Goal: Task Accomplishment & Management: Manage account settings

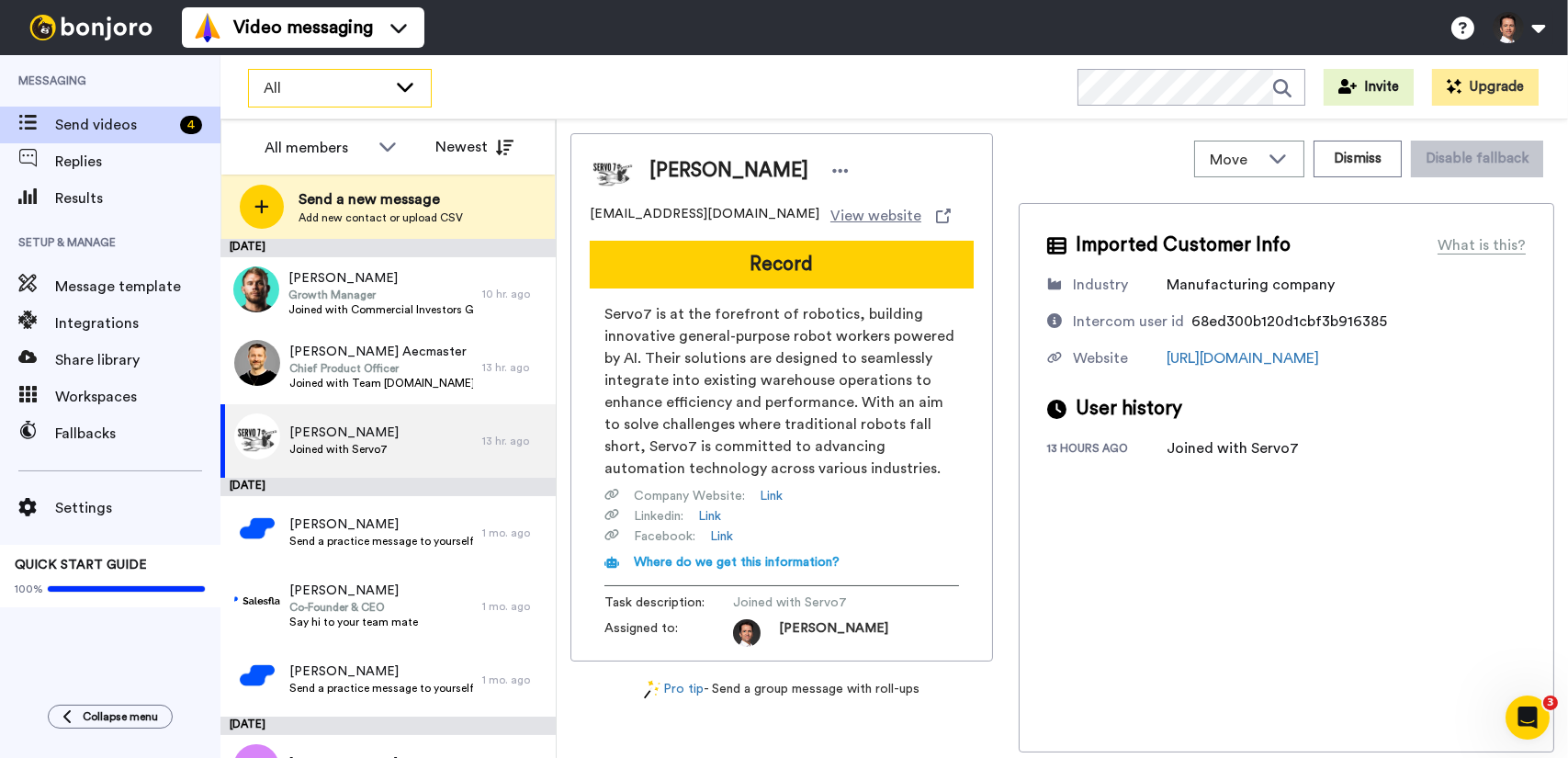
click at [356, 97] on span "All" at bounding box center [324, 87] width 123 height 22
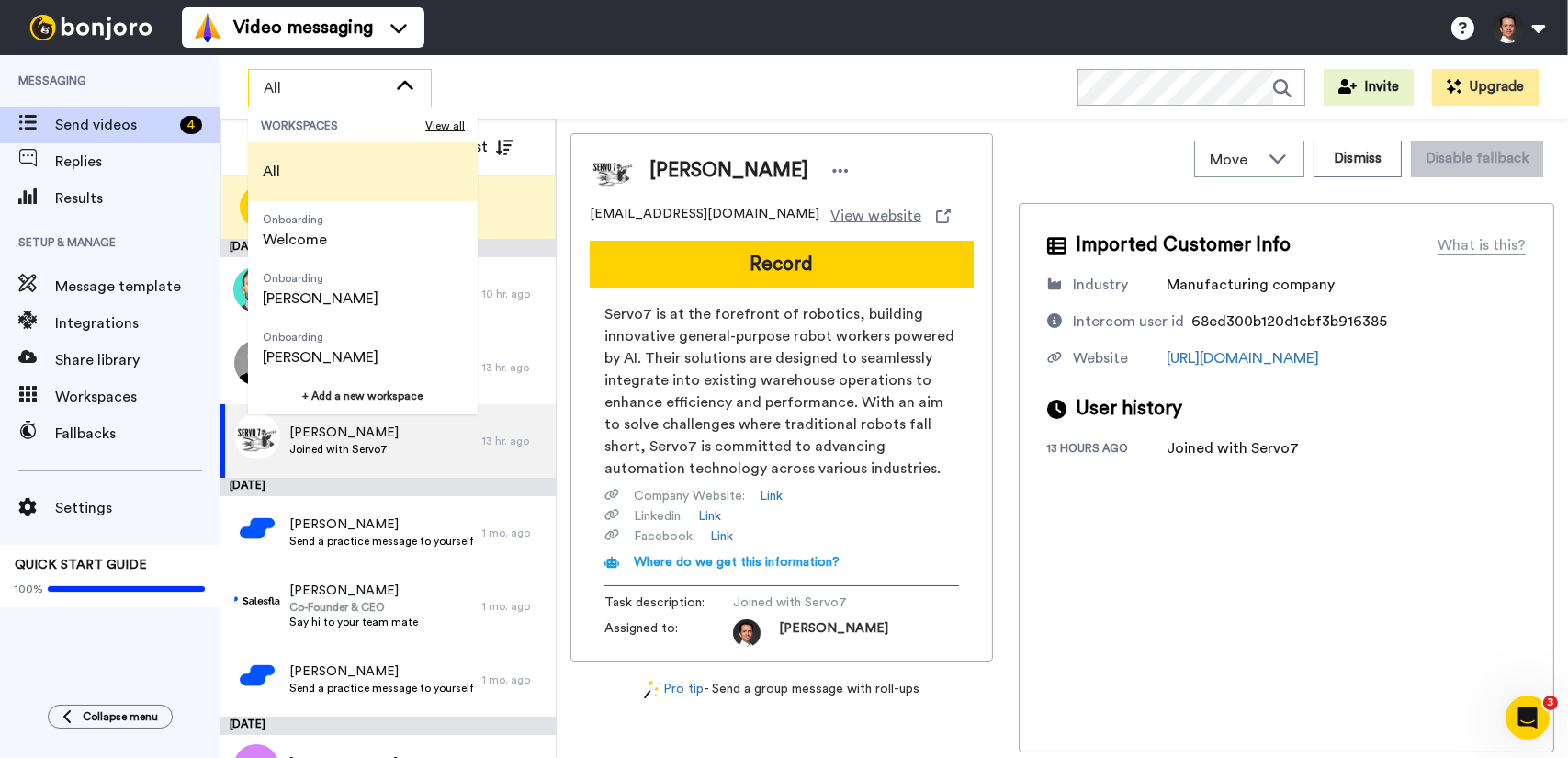
click at [552, 95] on div "All WORKSPACES View all All Onboarding Welcome Onboarding Bruno Onboarding Fran…" at bounding box center [894, 87] width 1347 height 65
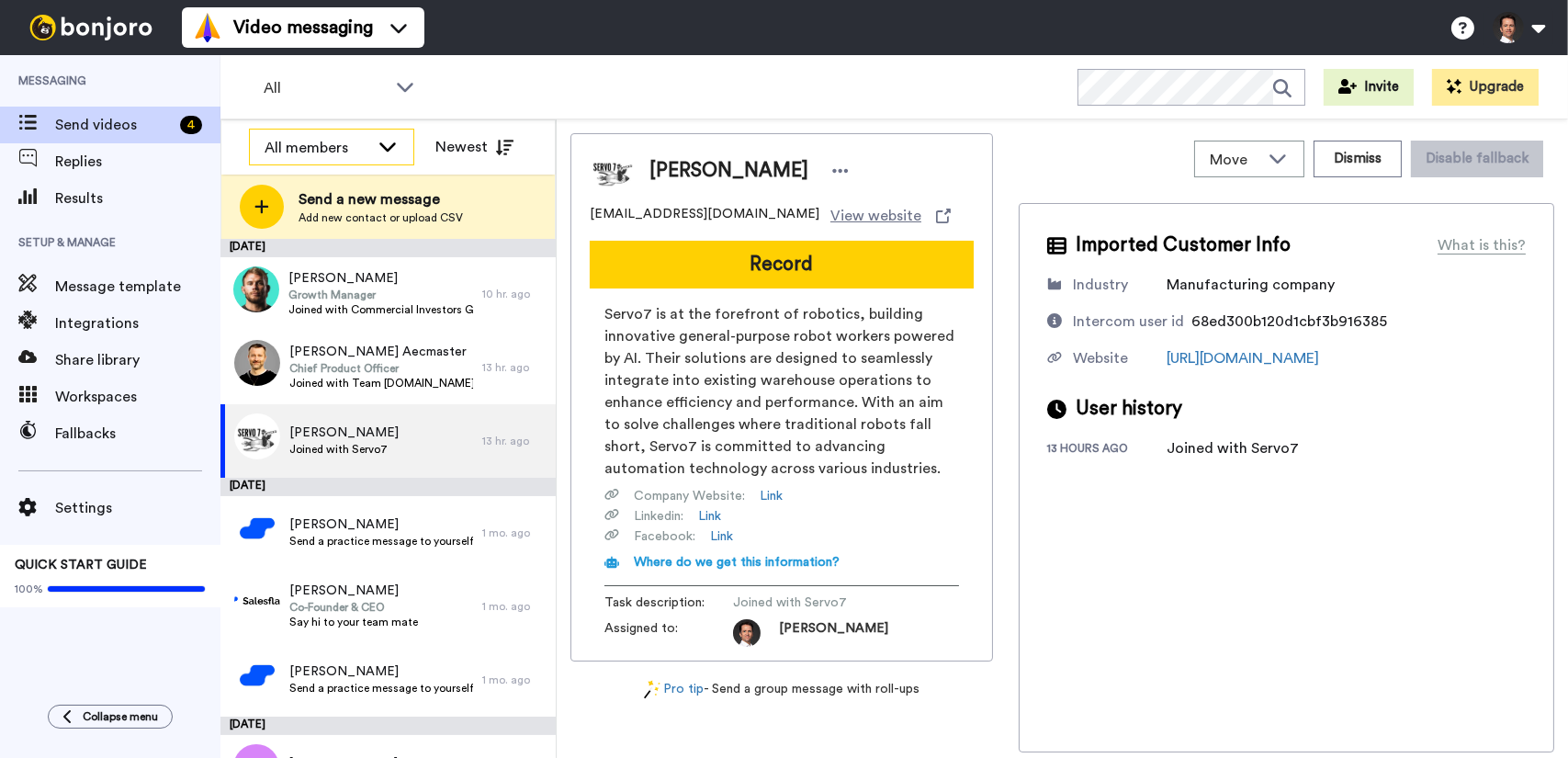
click at [386, 143] on icon at bounding box center [387, 146] width 22 height 18
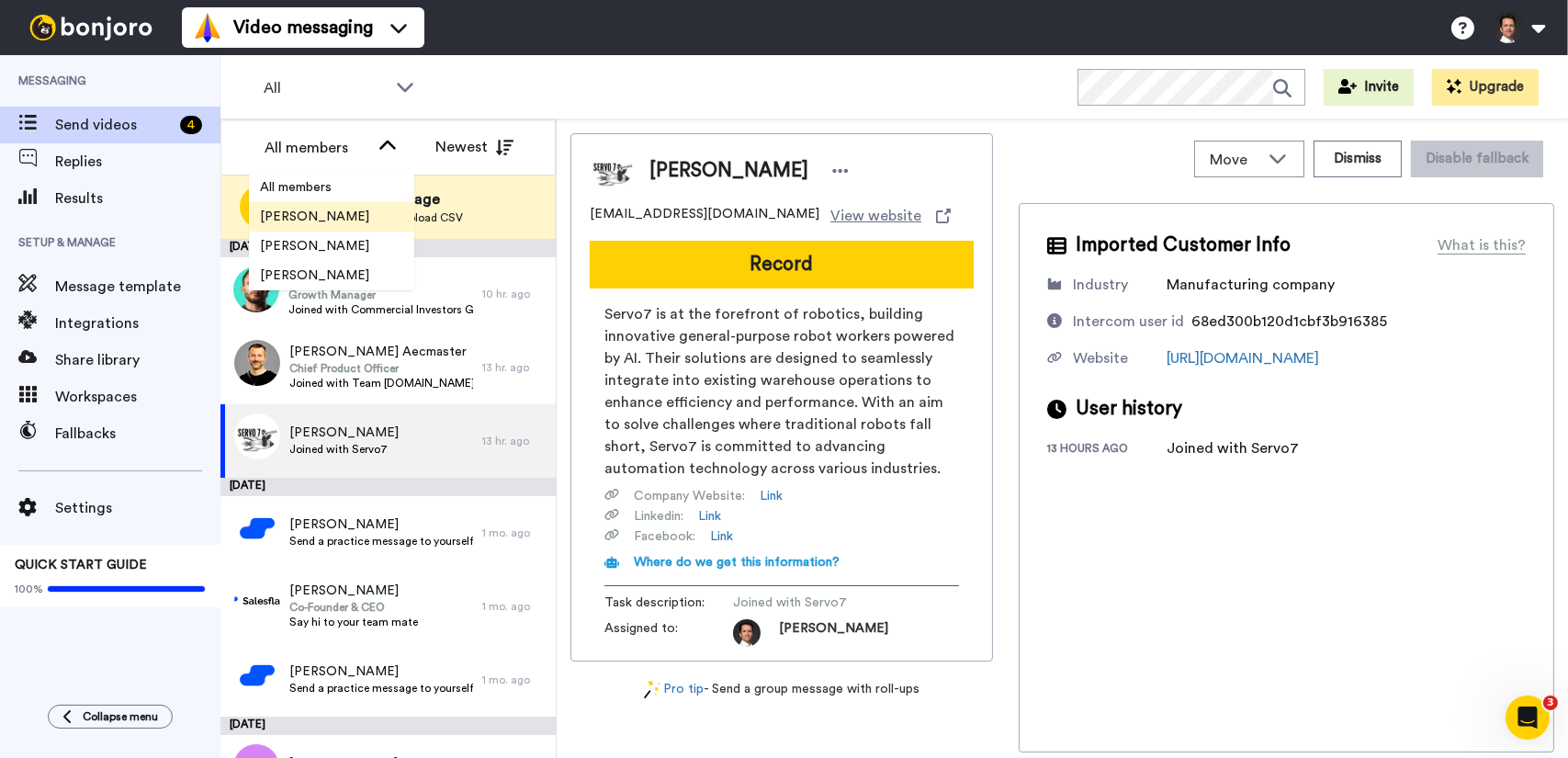
click at [358, 216] on span "[PERSON_NAME]" at bounding box center [315, 216] width 131 height 18
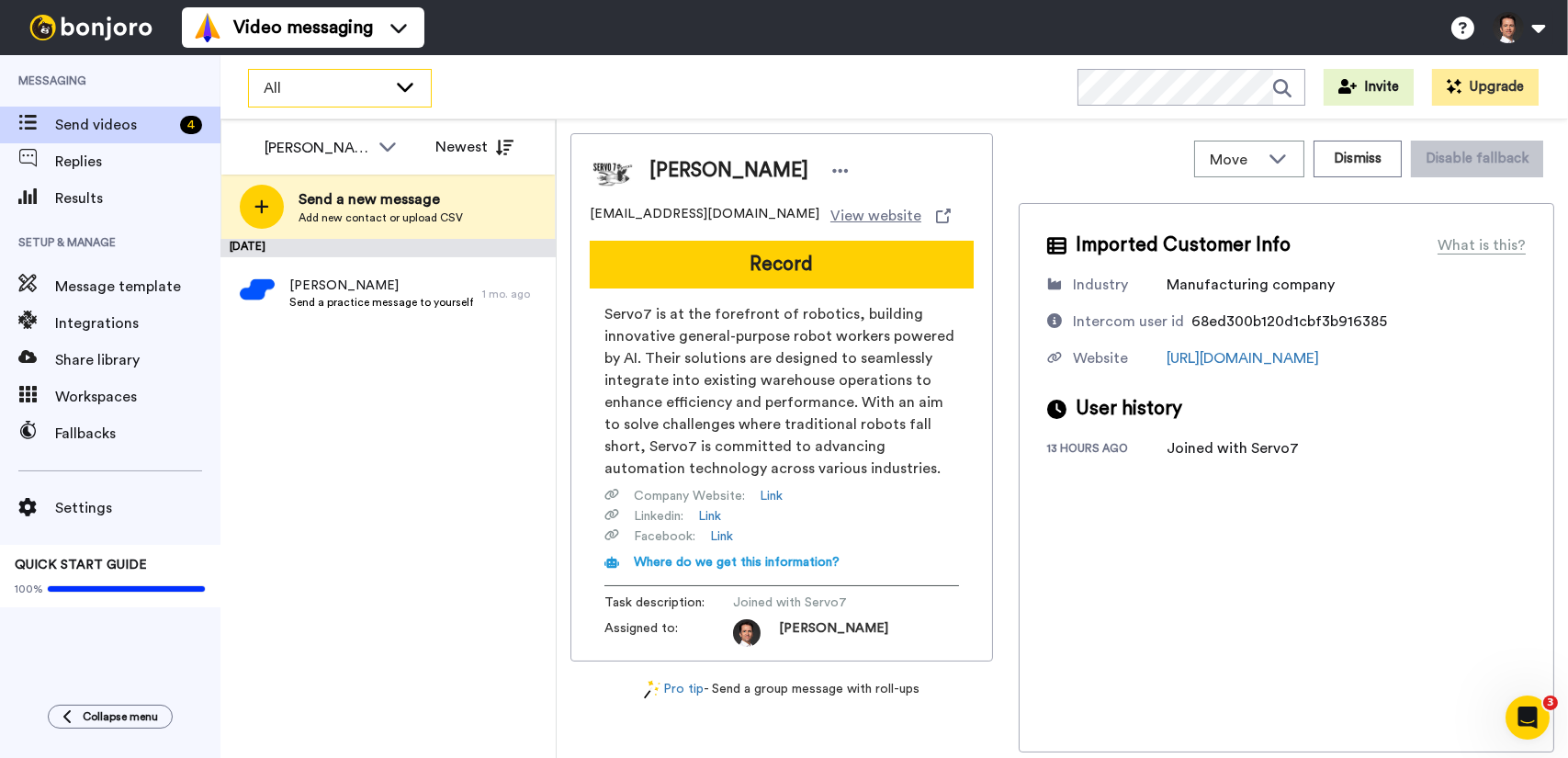
click at [397, 105] on div "All" at bounding box center [339, 87] width 182 height 37
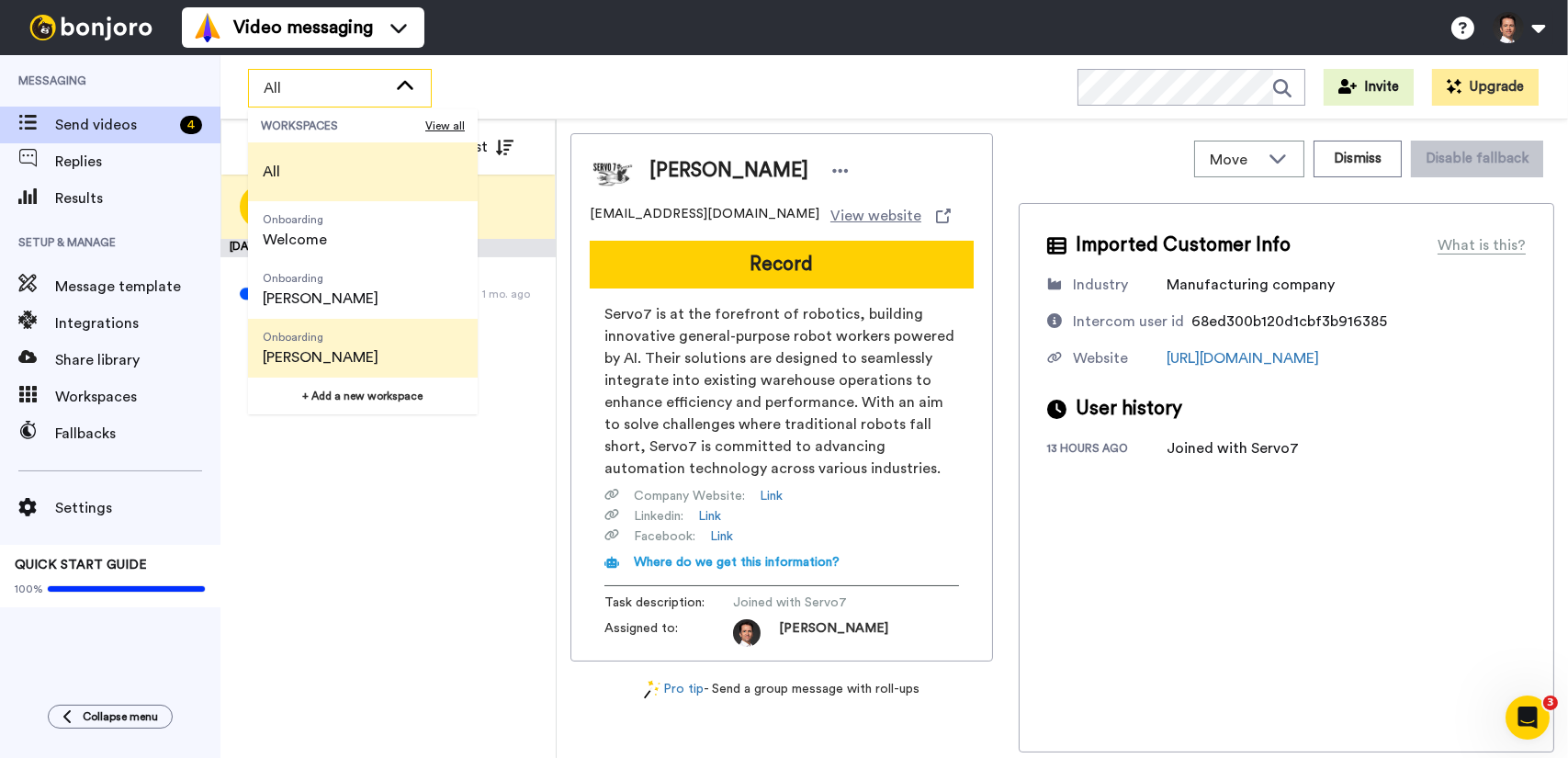
click at [381, 328] on li "Onboarding Francesca" at bounding box center [363, 348] width 230 height 59
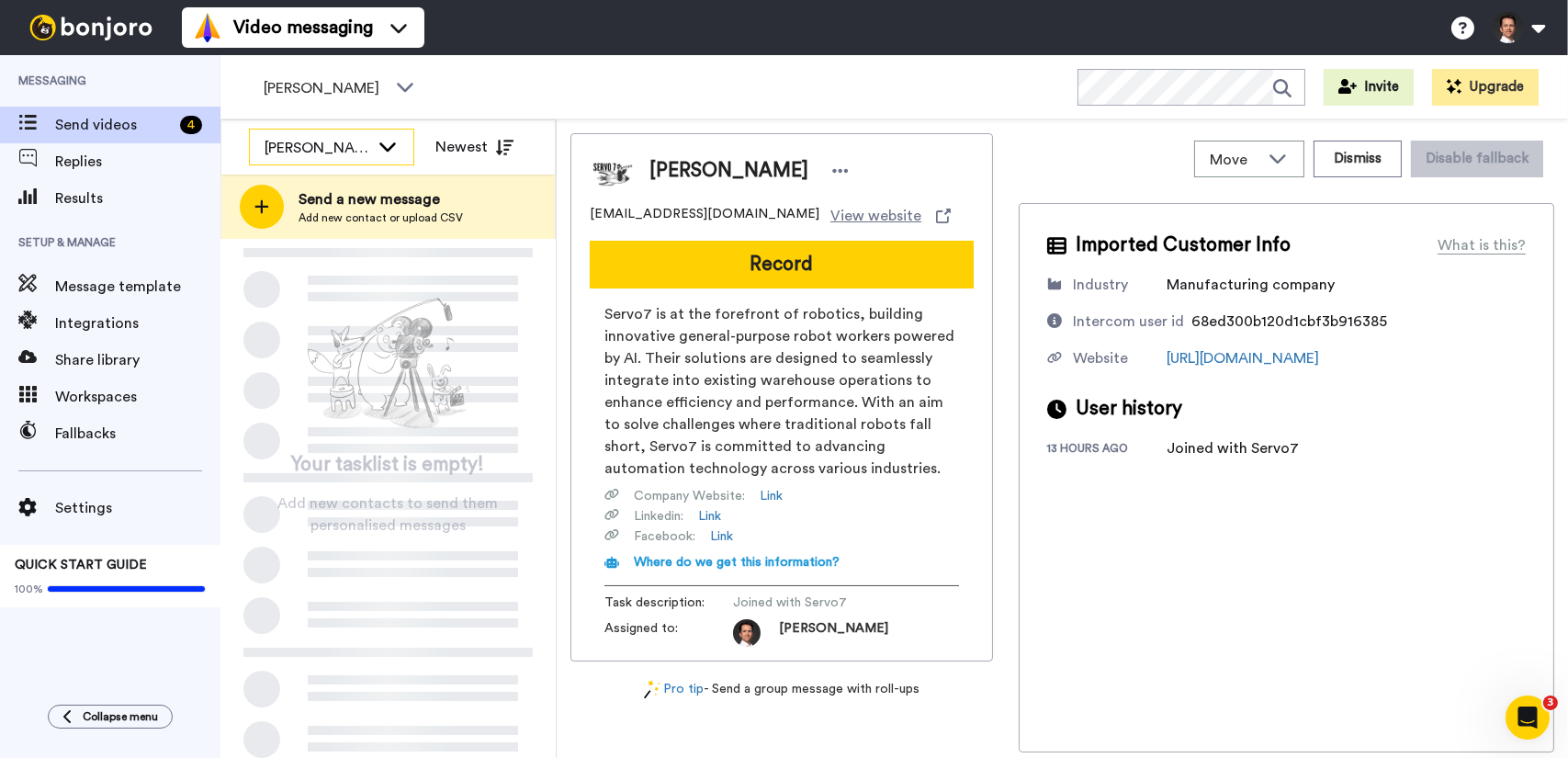
click at [366, 141] on div "[PERSON_NAME]" at bounding box center [317, 147] width 105 height 22
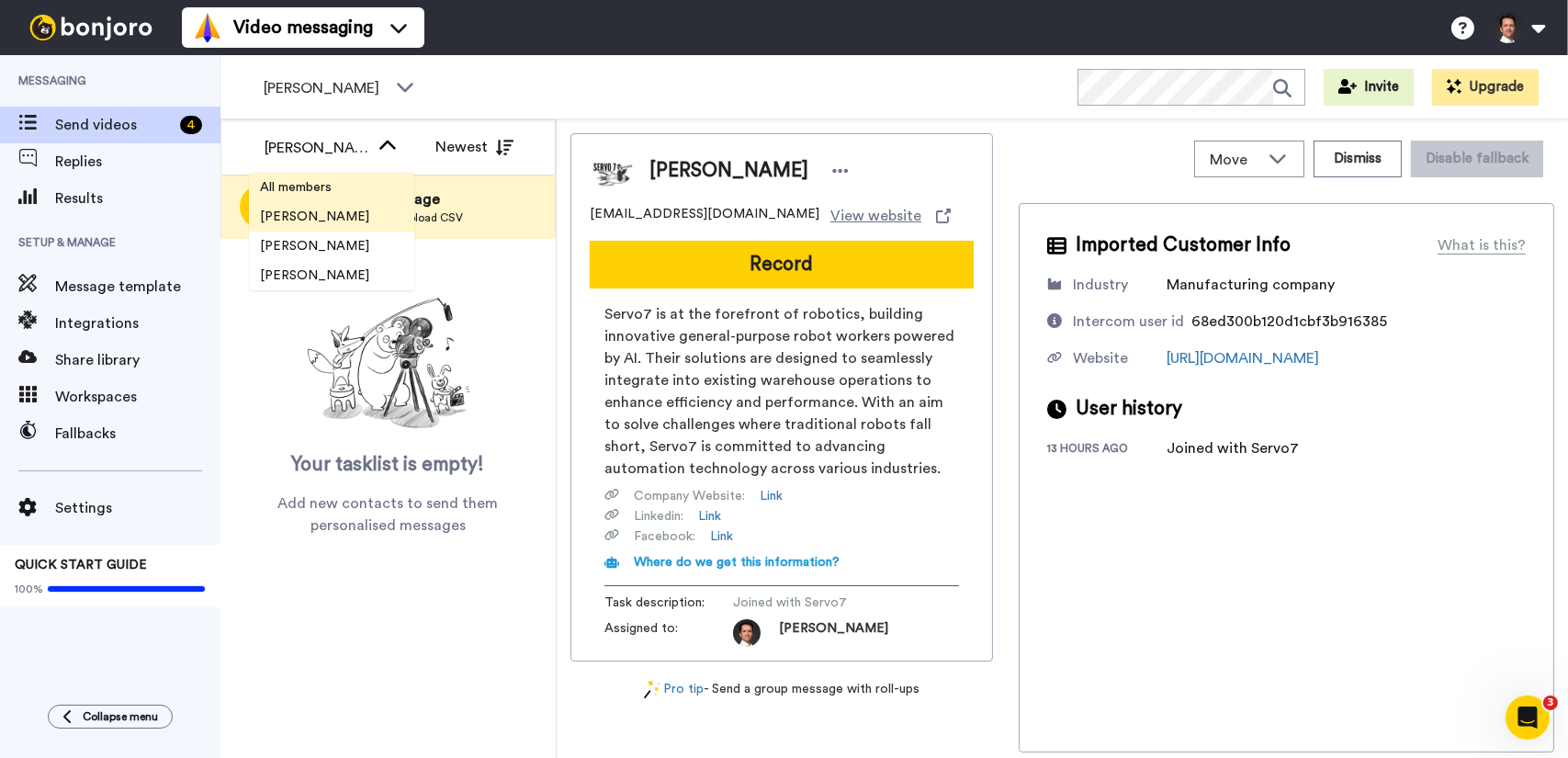
click at [346, 192] on li "All members" at bounding box center [332, 187] width 165 height 29
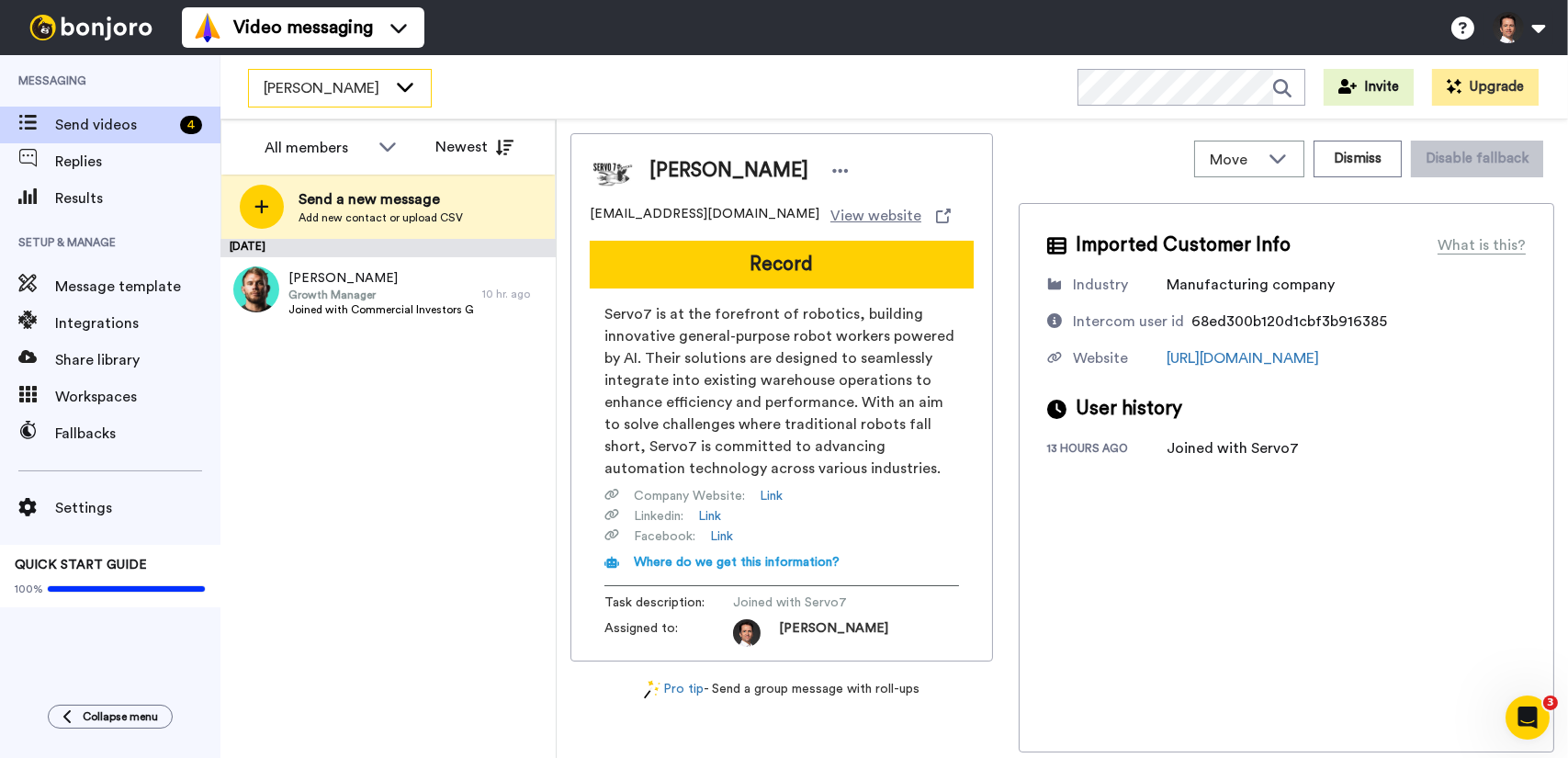
click at [402, 98] on div "[PERSON_NAME]" at bounding box center [339, 87] width 182 height 37
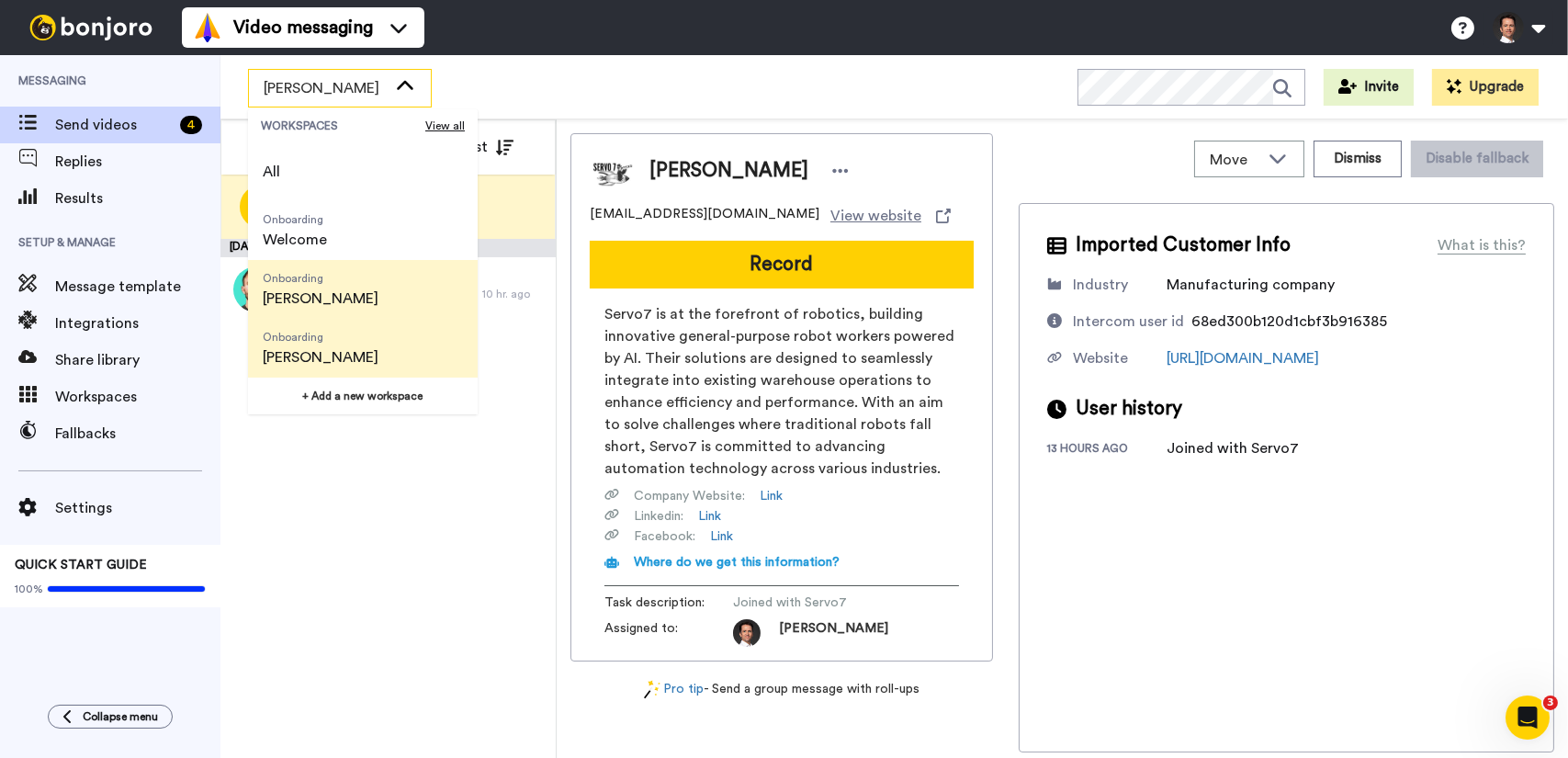
click at [360, 281] on li "Onboarding Bruno" at bounding box center [363, 289] width 230 height 59
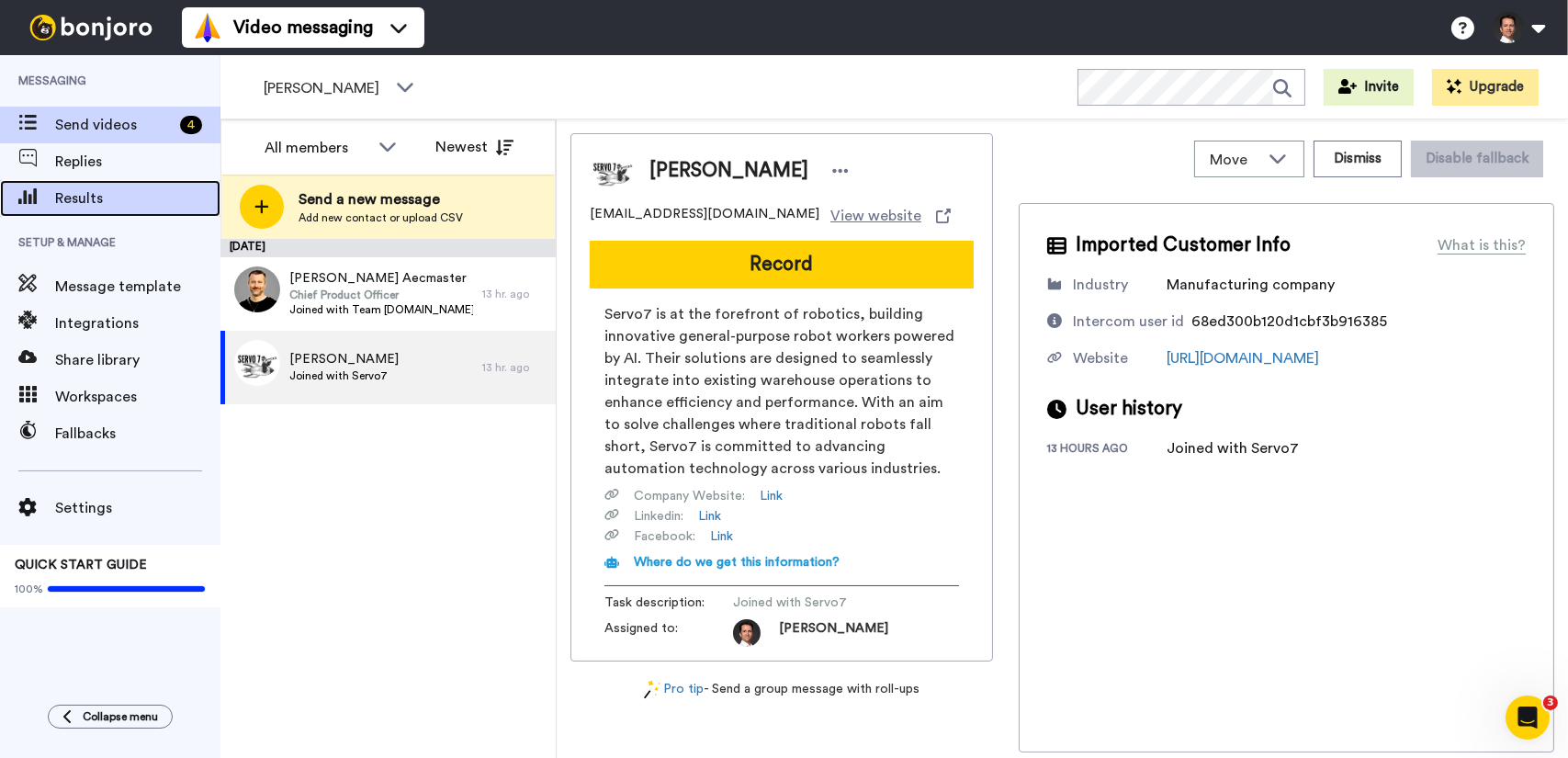
click at [90, 191] on span "Results" at bounding box center [138, 198] width 165 height 22
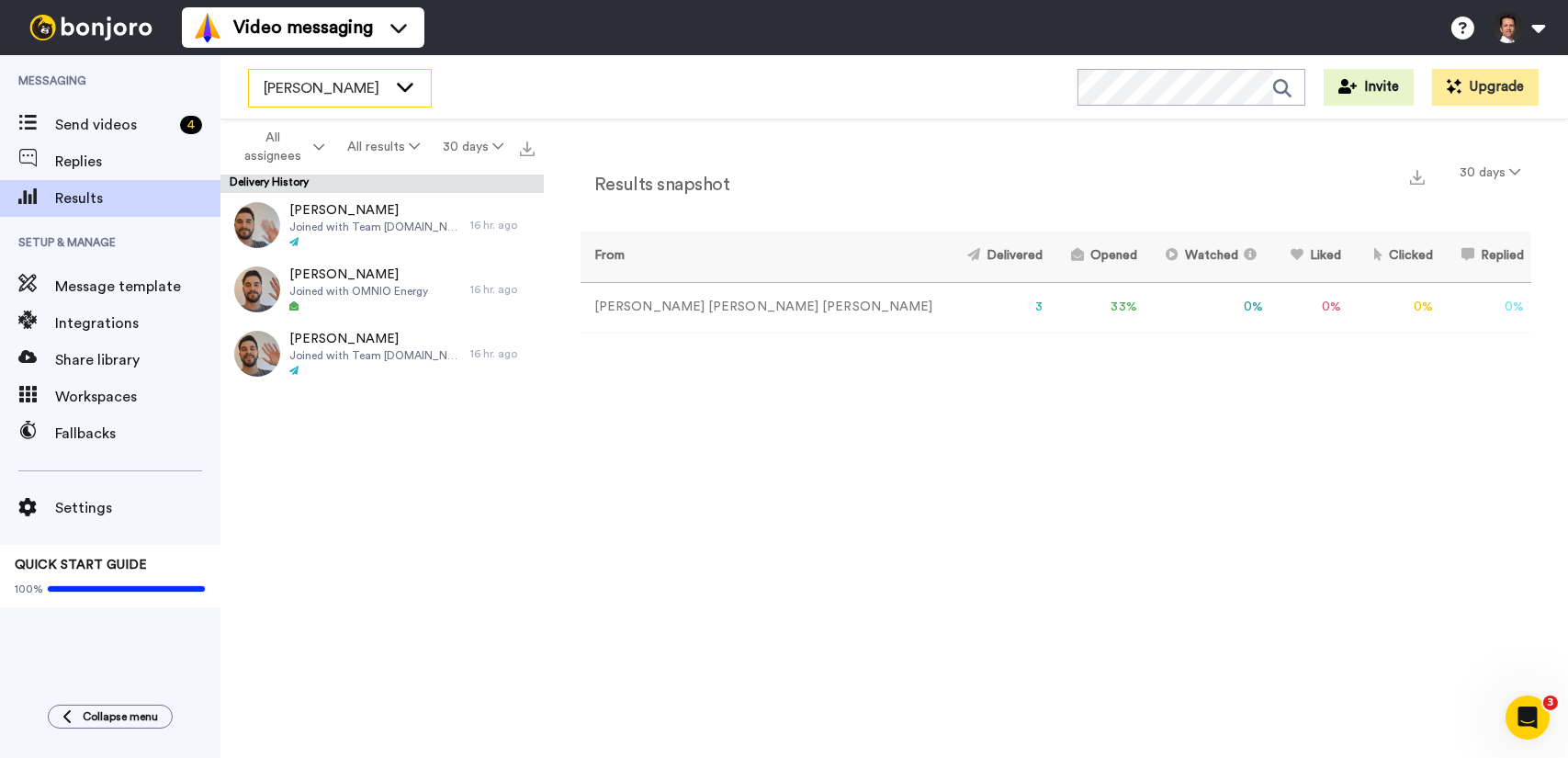
click at [395, 92] on icon at bounding box center [404, 86] width 22 height 18
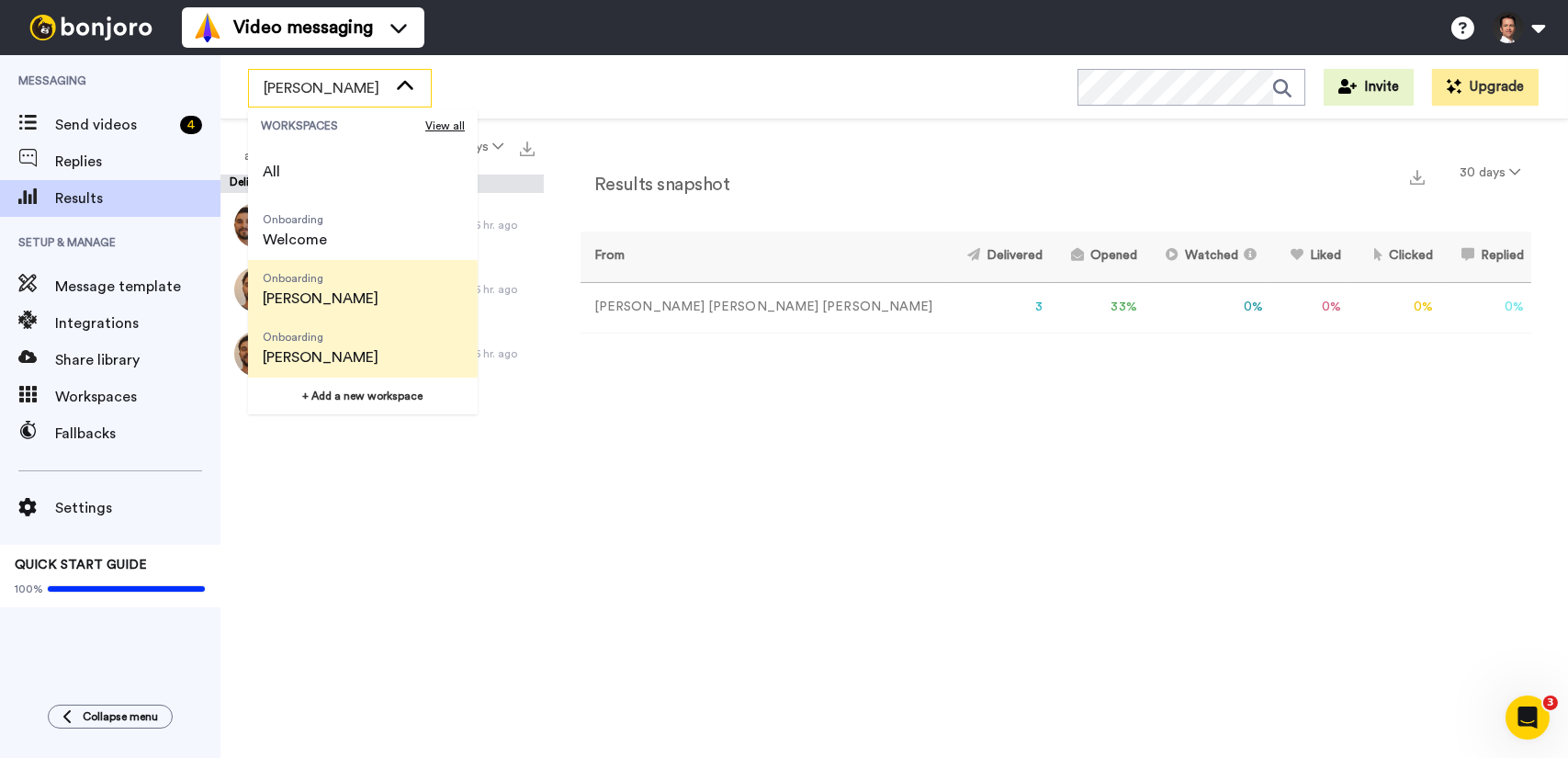
click at [331, 339] on span "Onboarding Francesca" at bounding box center [320, 348] width 145 height 59
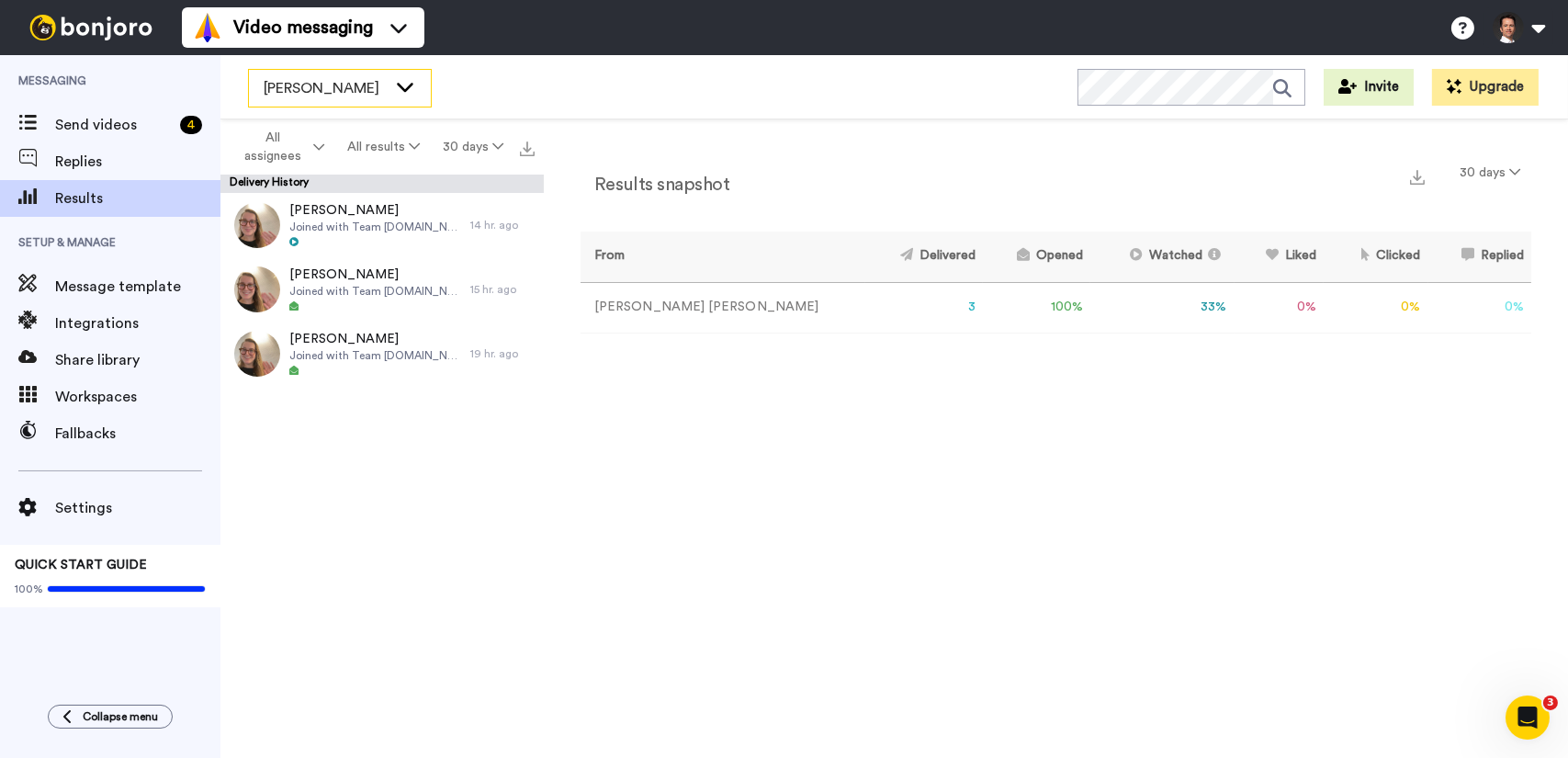
click at [382, 90] on span "[PERSON_NAME]" at bounding box center [324, 87] width 123 height 22
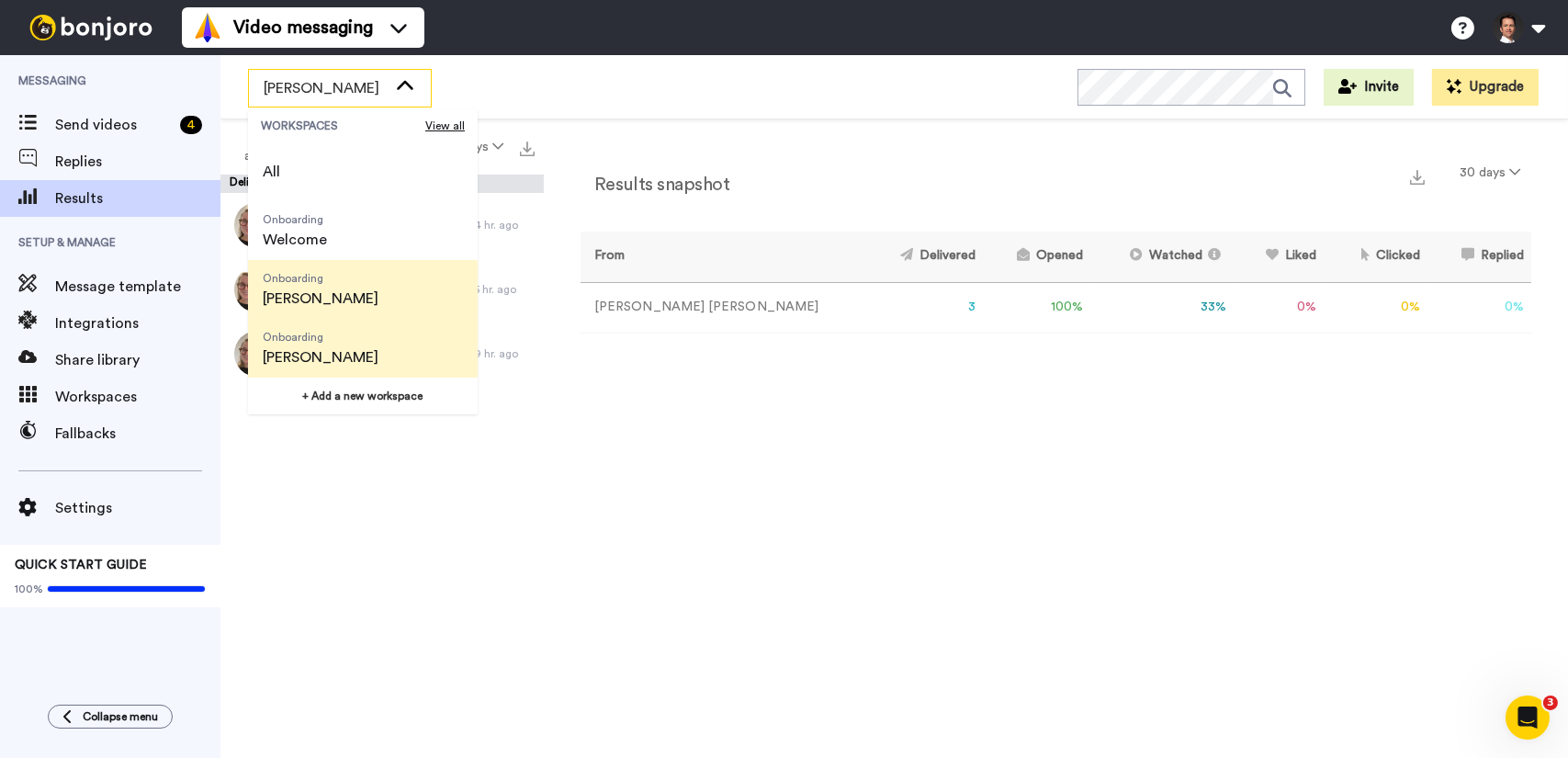
click at [377, 267] on li "Onboarding Bruno" at bounding box center [363, 289] width 230 height 59
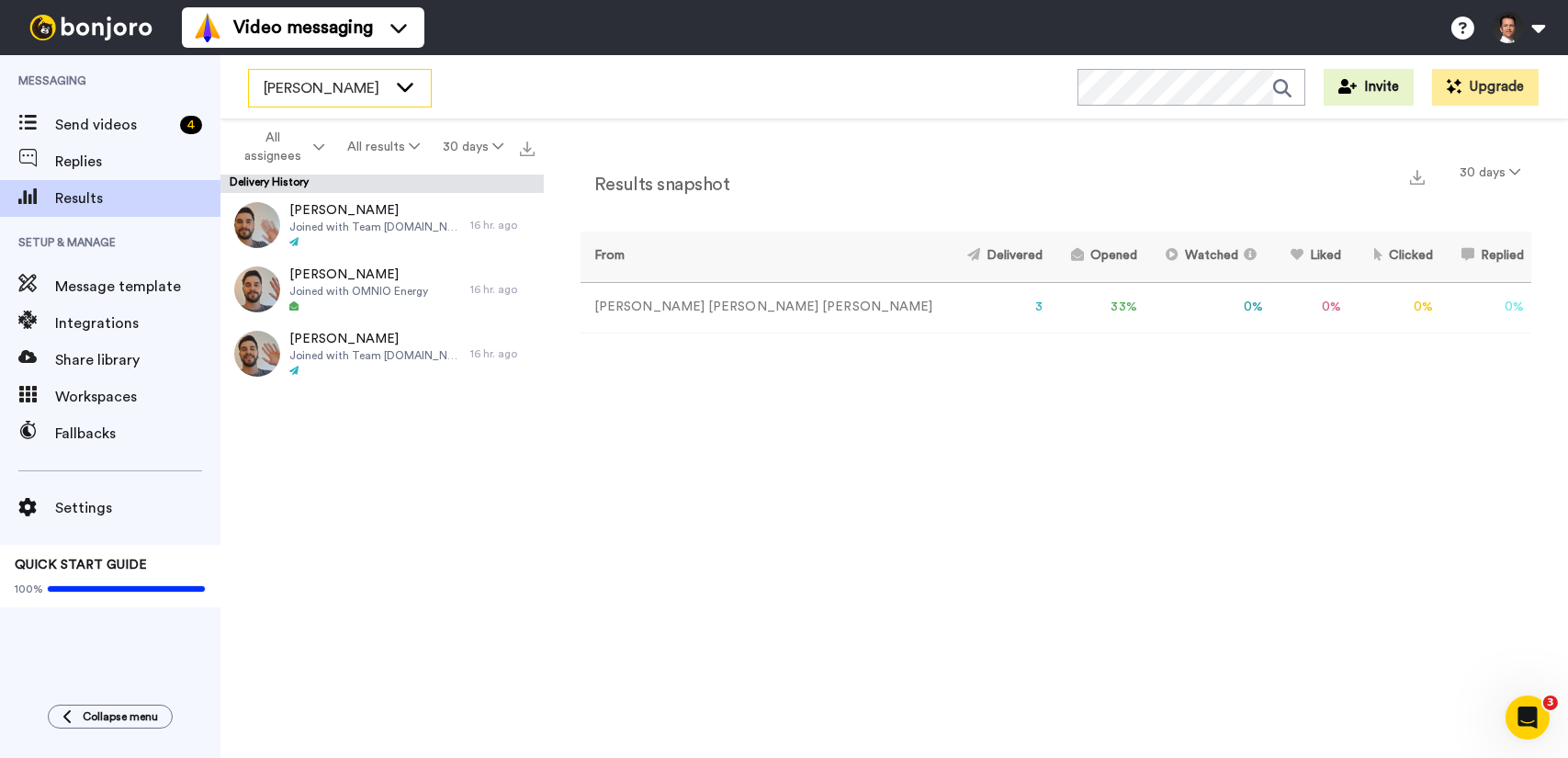
click at [394, 90] on icon at bounding box center [404, 86] width 22 height 18
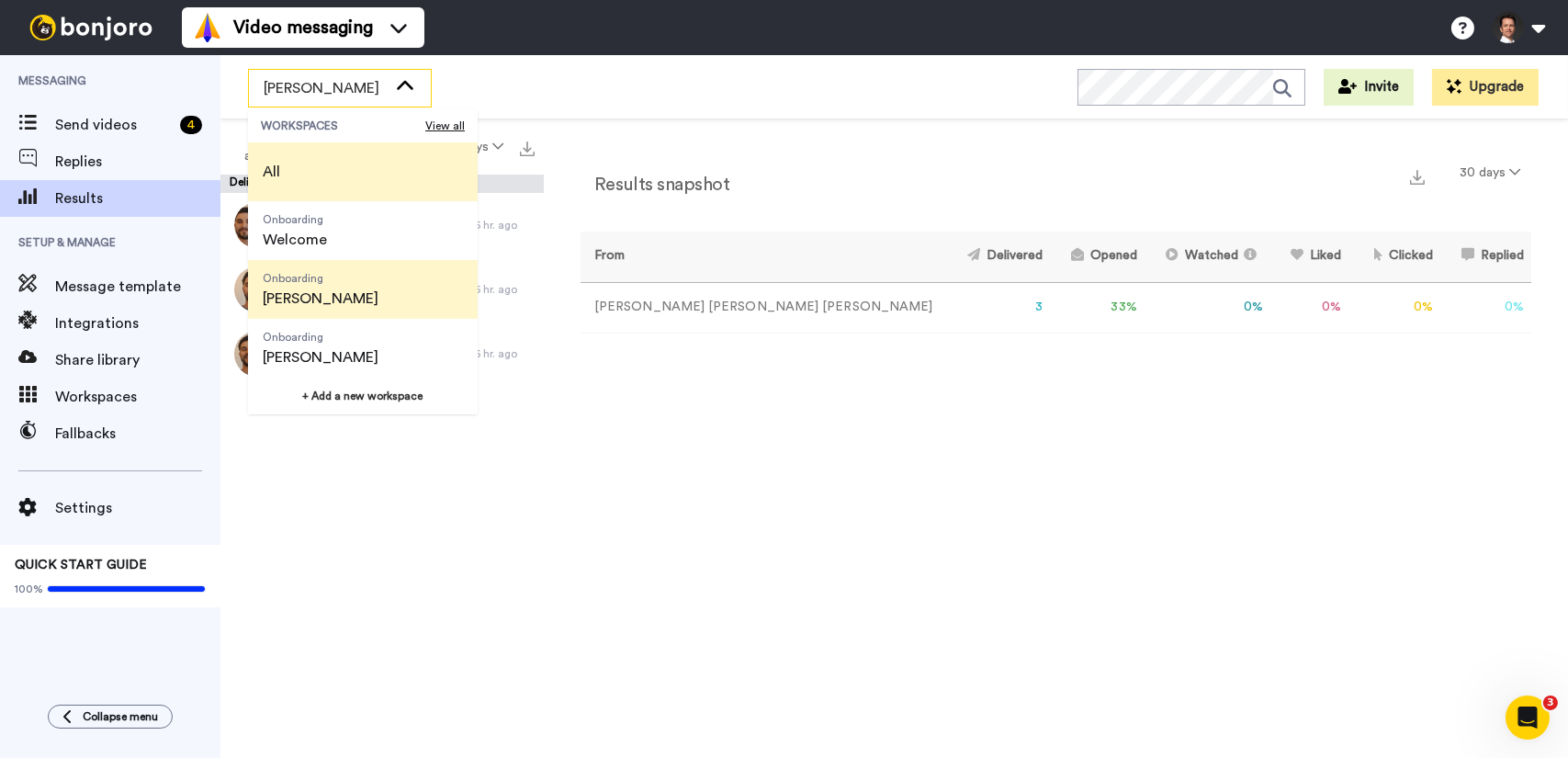
click at [370, 172] on li "All" at bounding box center [363, 172] width 230 height 59
